Goal: Information Seeking & Learning: Check status

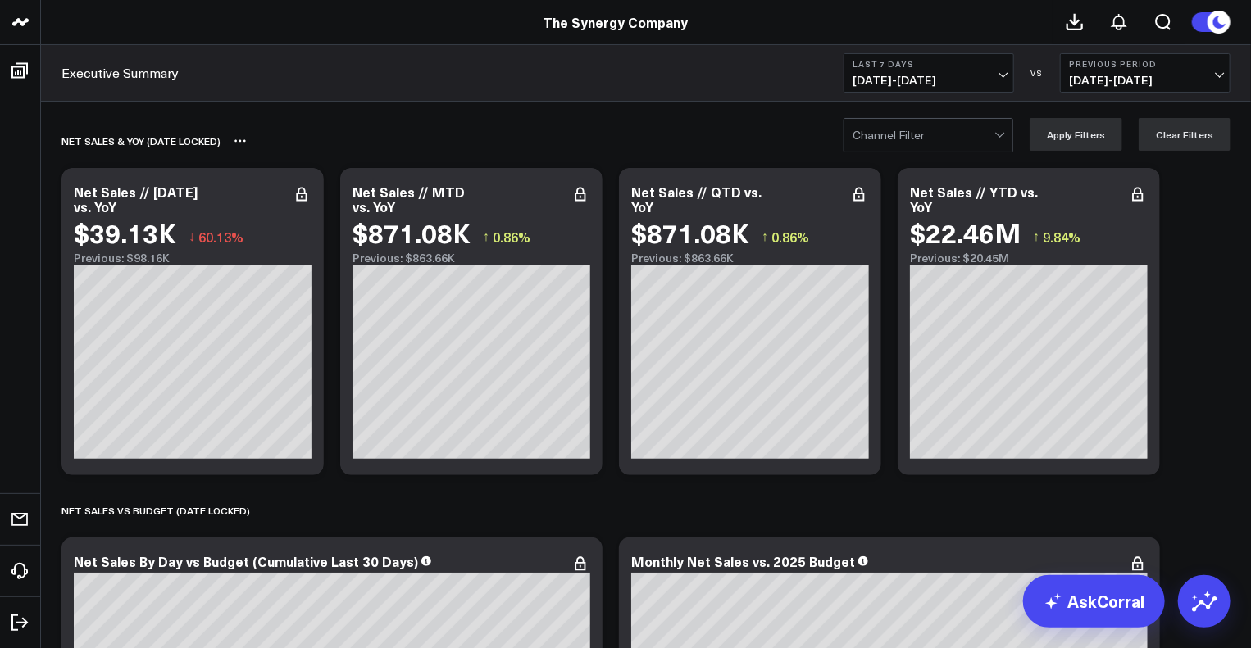
click at [410, 153] on div "net sales & yoy (date locked)" at bounding box center [551, 141] width 980 height 38
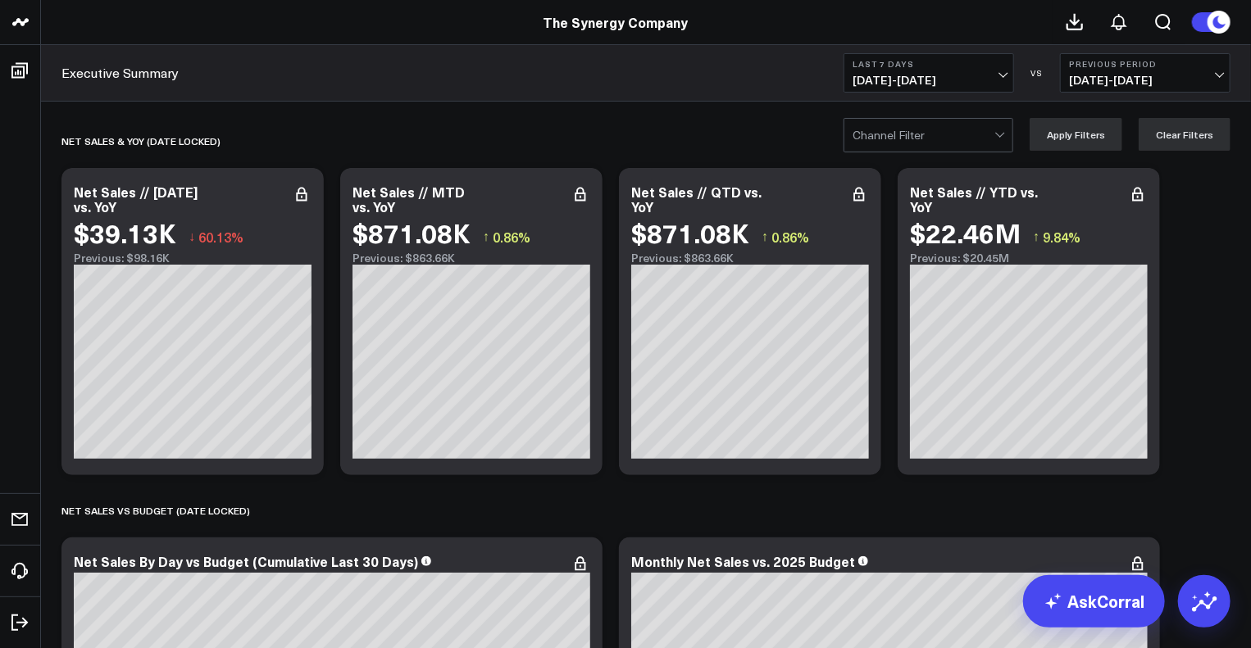
click at [902, 79] on span "[DATE] - [DATE]" at bounding box center [929, 80] width 152 height 13
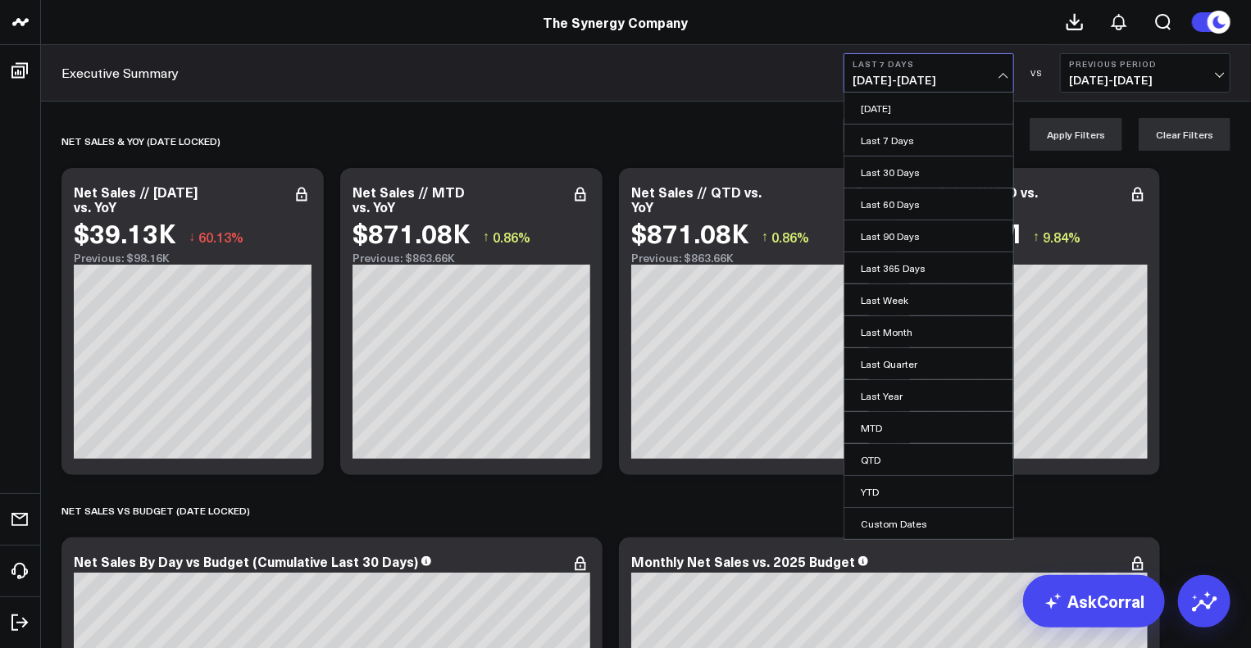
click at [902, 79] on span "[DATE] - [DATE]" at bounding box center [929, 80] width 152 height 13
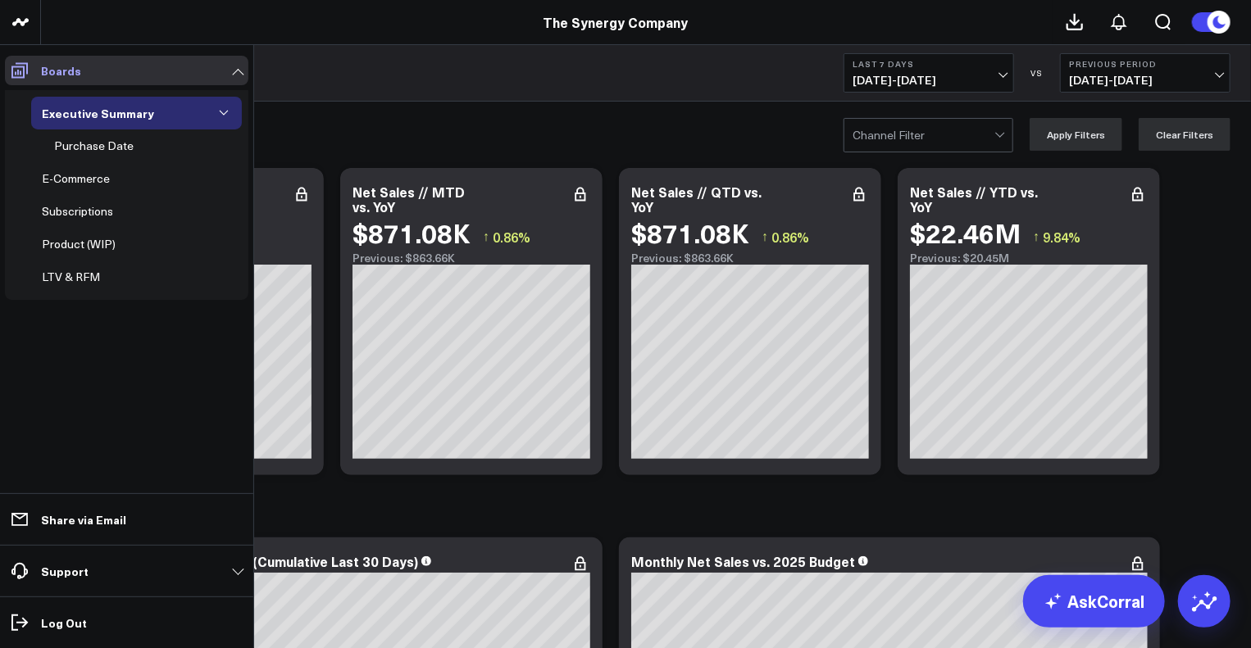
click at [26, 76] on icon at bounding box center [20, 71] width 20 height 20
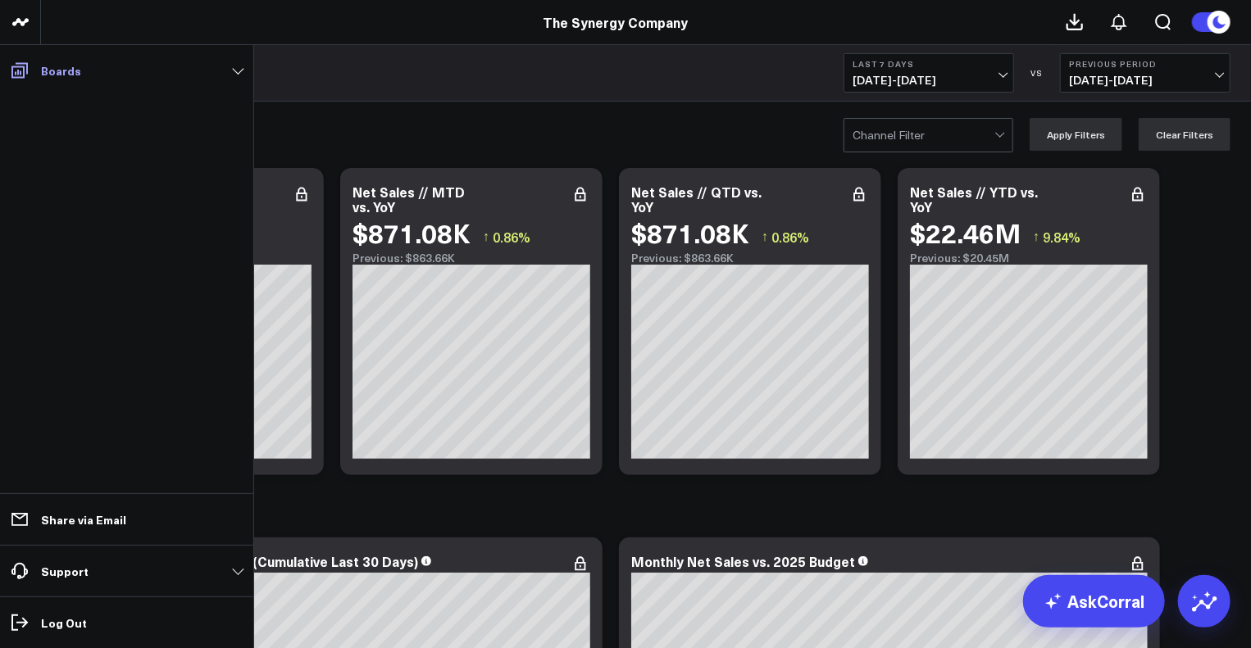
click at [25, 75] on icon at bounding box center [20, 71] width 20 height 20
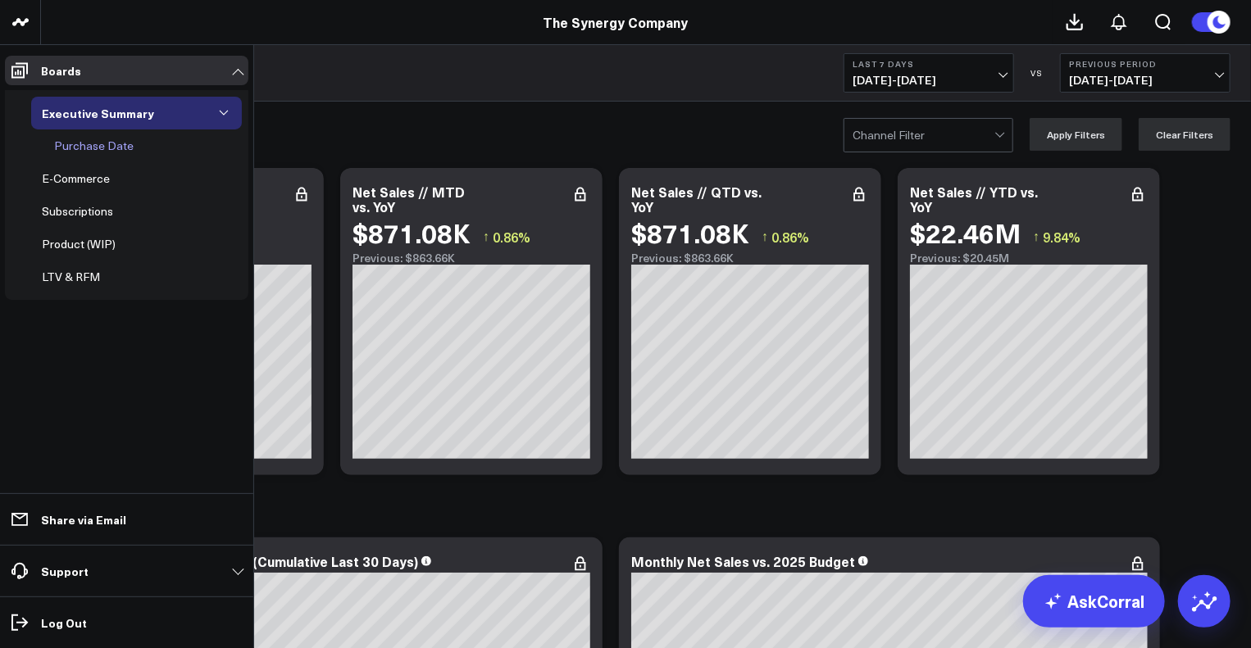
click at [121, 150] on div "Purchase Date" at bounding box center [94, 146] width 88 height 20
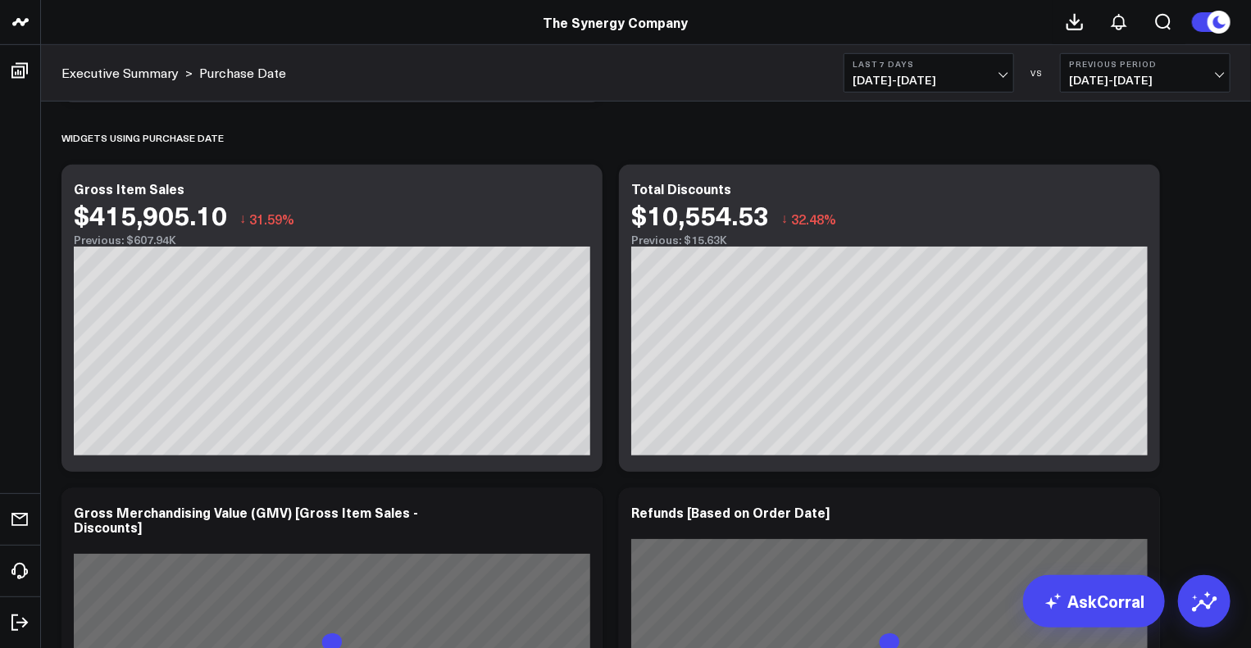
scroll to position [410, 0]
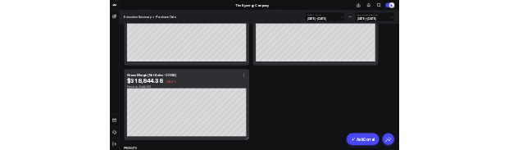
scroll to position [656, 0]
